Goal: Task Accomplishment & Management: Use online tool/utility

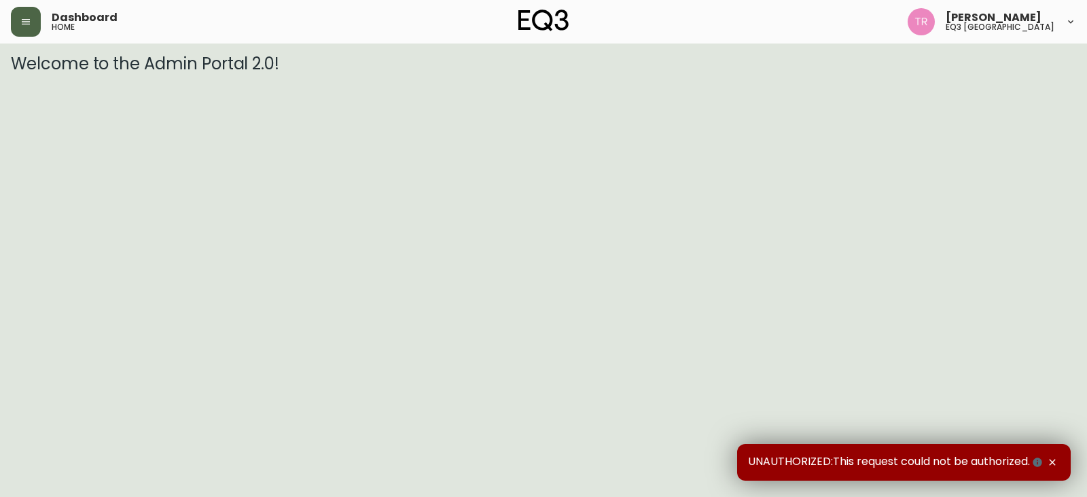
click at [38, 25] on button "button" at bounding box center [26, 22] width 30 height 30
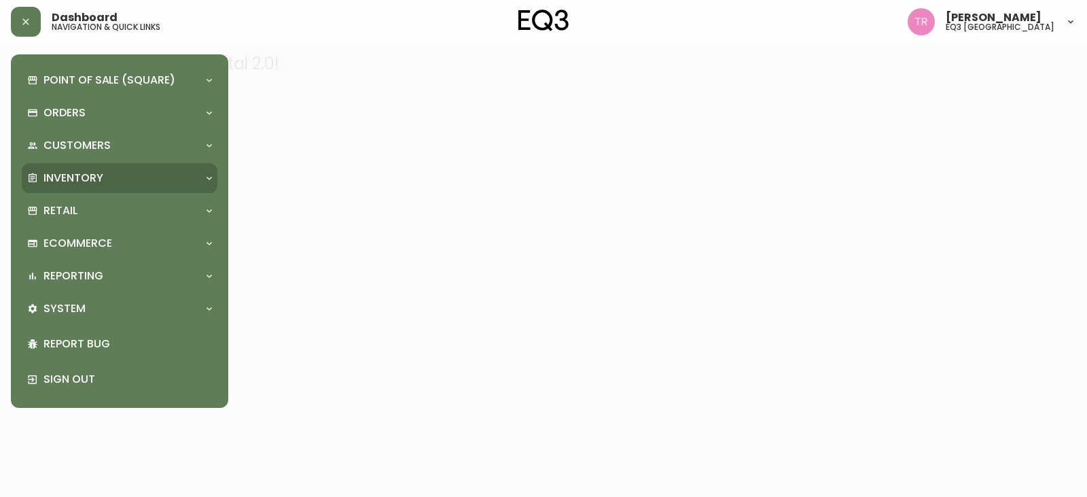
click at [88, 176] on p "Inventory" at bounding box center [73, 178] width 60 height 15
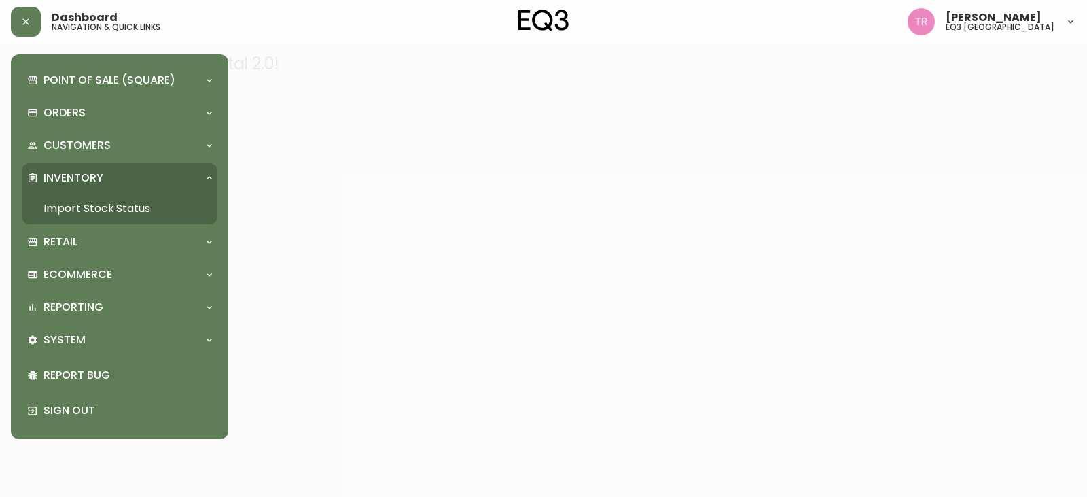
click at [88, 201] on link "Import Stock Status" at bounding box center [120, 208] width 196 height 31
